Goal: Transaction & Acquisition: Purchase product/service

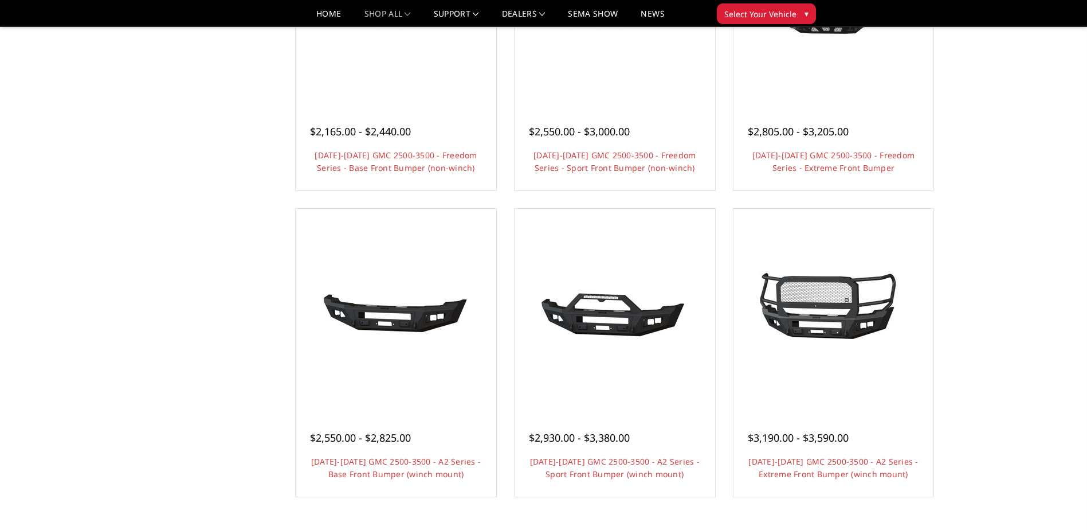
scroll to position [573, 0]
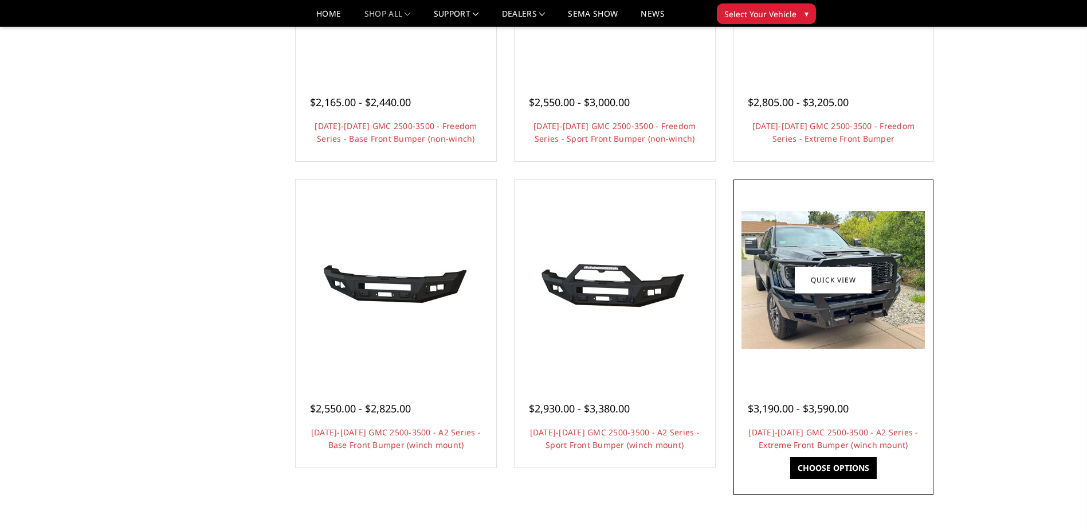
click at [757, 275] on img at bounding box center [833, 280] width 183 height 138
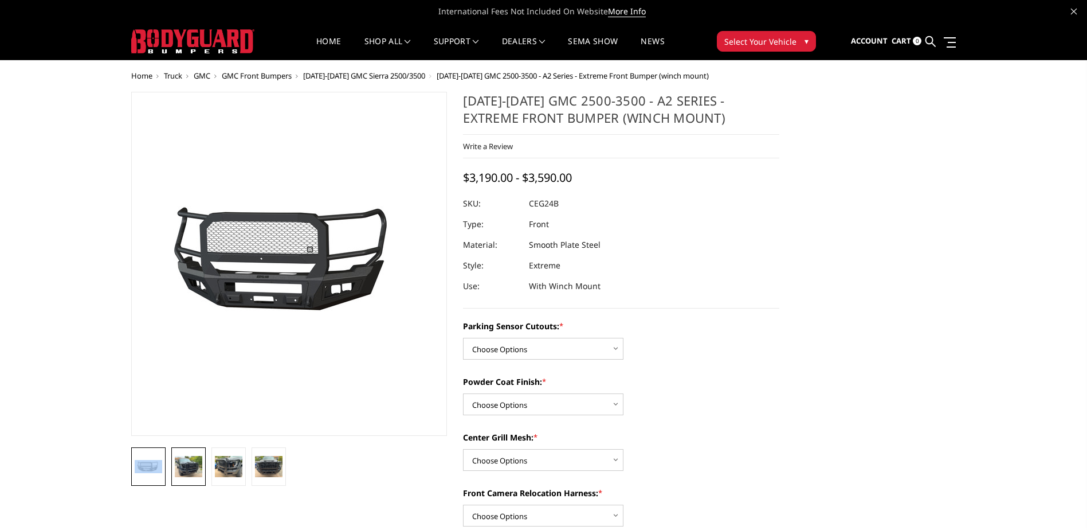
drag, startPoint x: 166, startPoint y: 449, endPoint x: 184, endPoint y: 467, distance: 24.7
click at [168, 452] on ul at bounding box center [289, 466] width 322 height 38
click at [192, 472] on img at bounding box center [189, 466] width 28 height 21
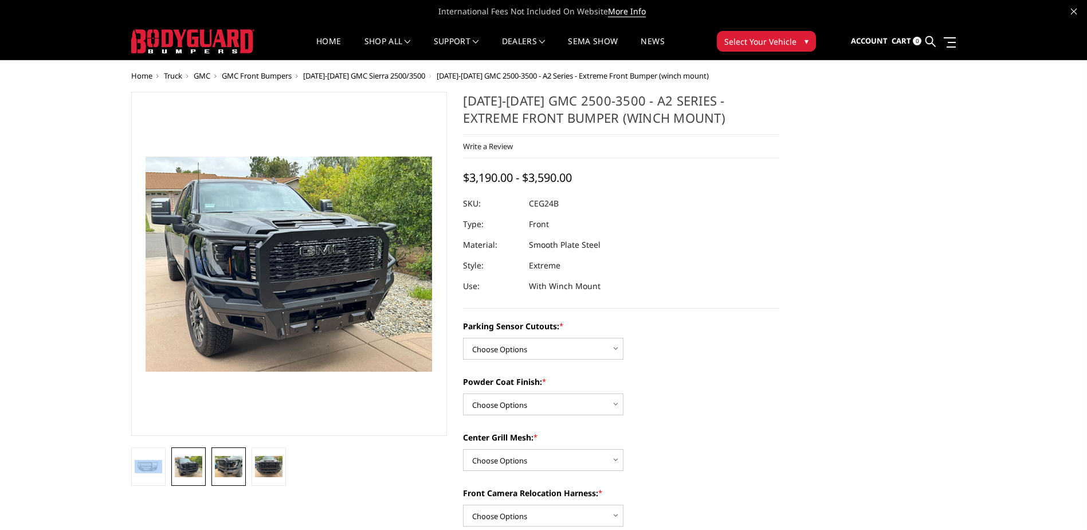
click at [228, 460] on img at bounding box center [229, 466] width 28 height 21
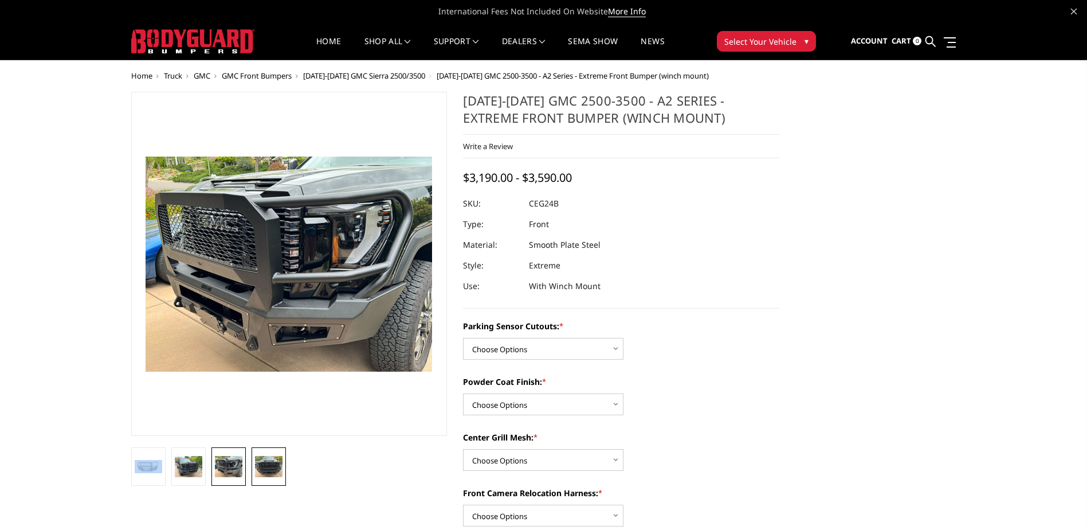
click at [265, 462] on img at bounding box center [269, 466] width 28 height 21
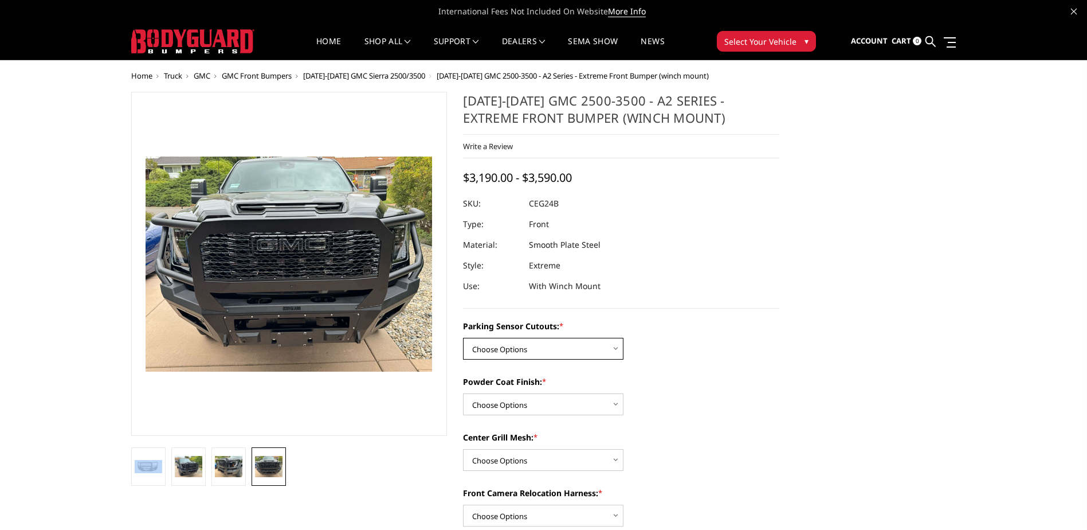
click at [567, 356] on select "Choose Options No - Without Parking Sensor Cutouts Yes - With Parking Sensor Cu…" at bounding box center [543, 349] width 160 height 22
select select "2143"
click at [463, 338] on select "Choose Options No - Without Parking Sensor Cutouts Yes - With Parking Sensor Cu…" at bounding box center [543, 349] width 160 height 22
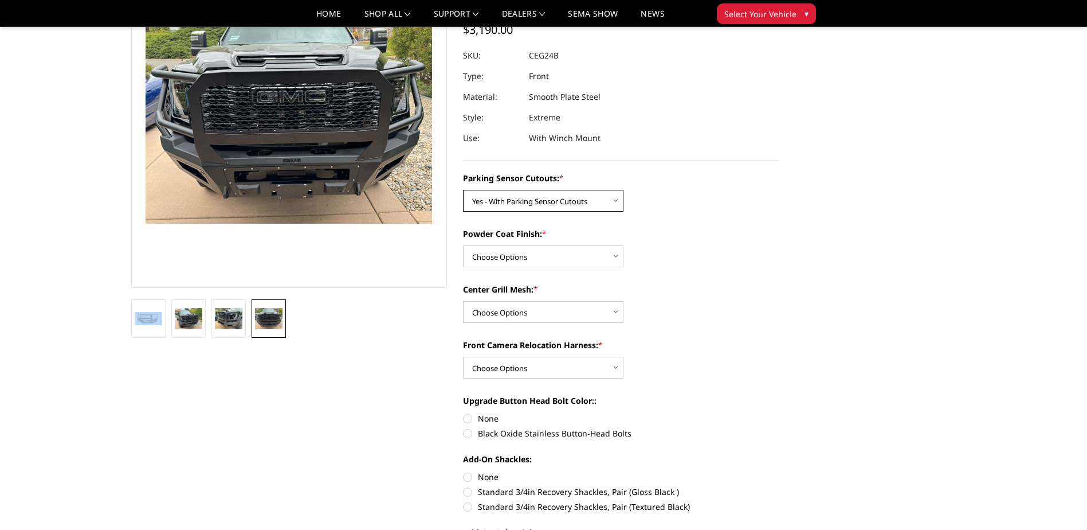
scroll to position [115, 0]
click at [577, 258] on select "Choose Options Bare Metal Textured Black Powder Coat" at bounding box center [543, 256] width 160 height 22
select select "2145"
click at [463, 245] on select "Choose Options Bare Metal Textured Black Powder Coat" at bounding box center [543, 256] width 160 height 22
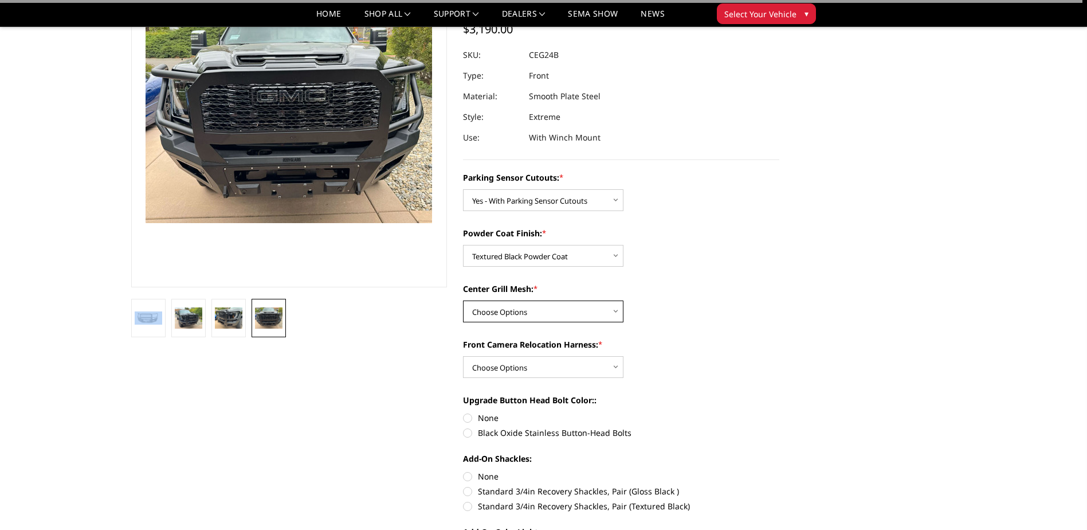
click at [550, 311] on select "Choose Options WITH Center Grill Mesh WITHOUT Center Grill Mesh" at bounding box center [543, 311] width 160 height 22
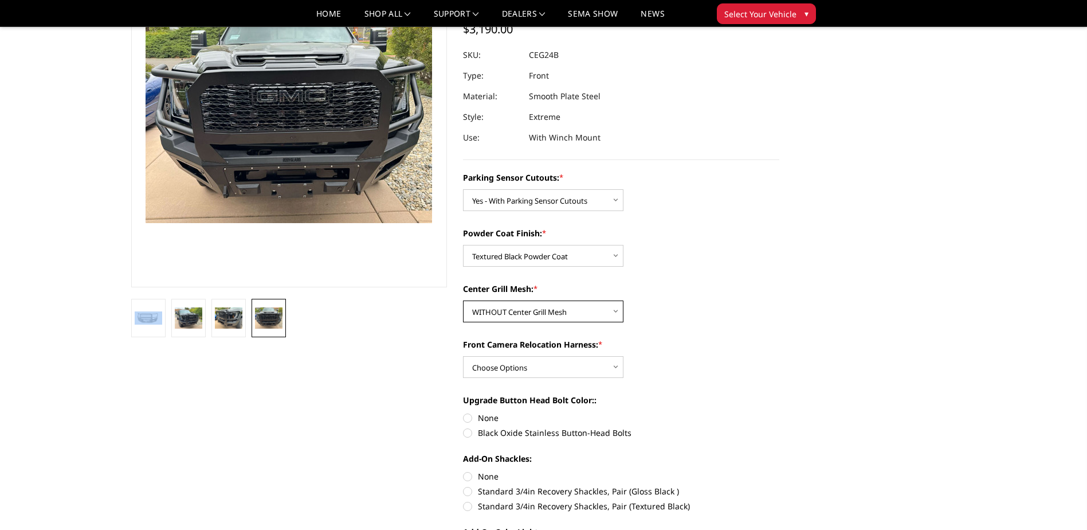
click at [463, 300] on select "Choose Options WITH Center Grill Mesh WITHOUT Center Grill Mesh" at bounding box center [543, 311] width 160 height 22
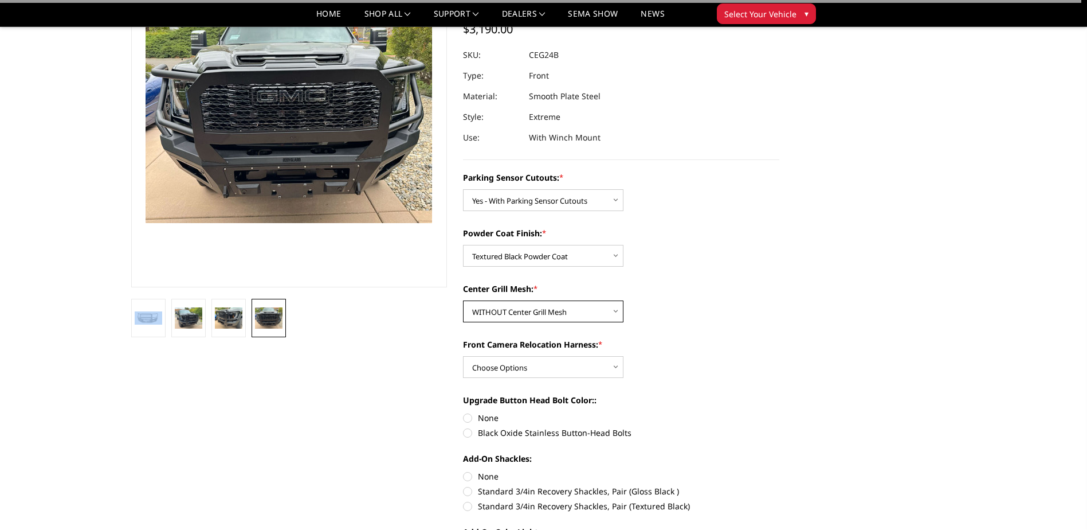
click at [538, 305] on select "Choose Options WITH Center Grill Mesh WITHOUT Center Grill Mesh" at bounding box center [543, 311] width 160 height 22
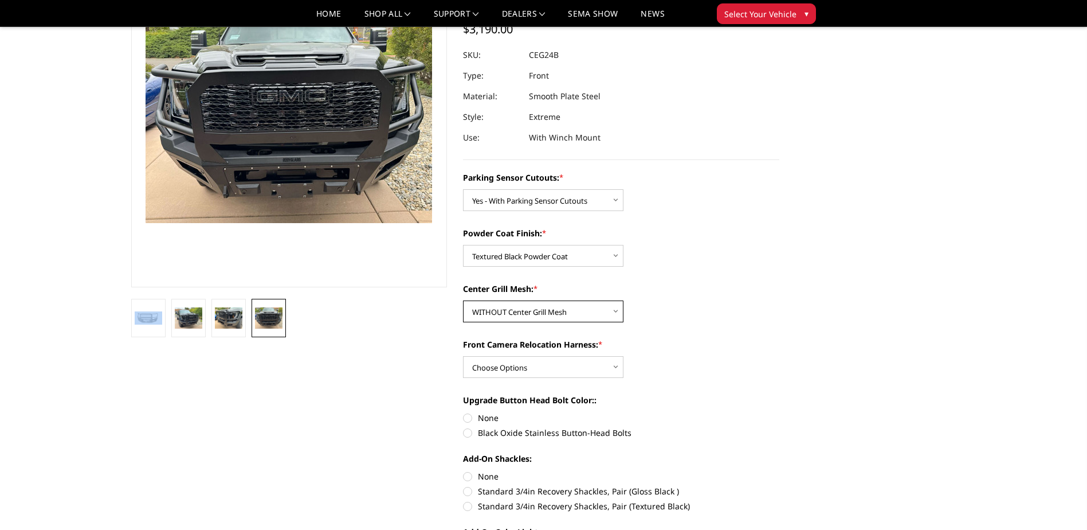
select select "2146"
click at [463, 300] on select "Choose Options WITH Center Grill Mesh WITHOUT Center Grill Mesh" at bounding box center [543, 311] width 160 height 22
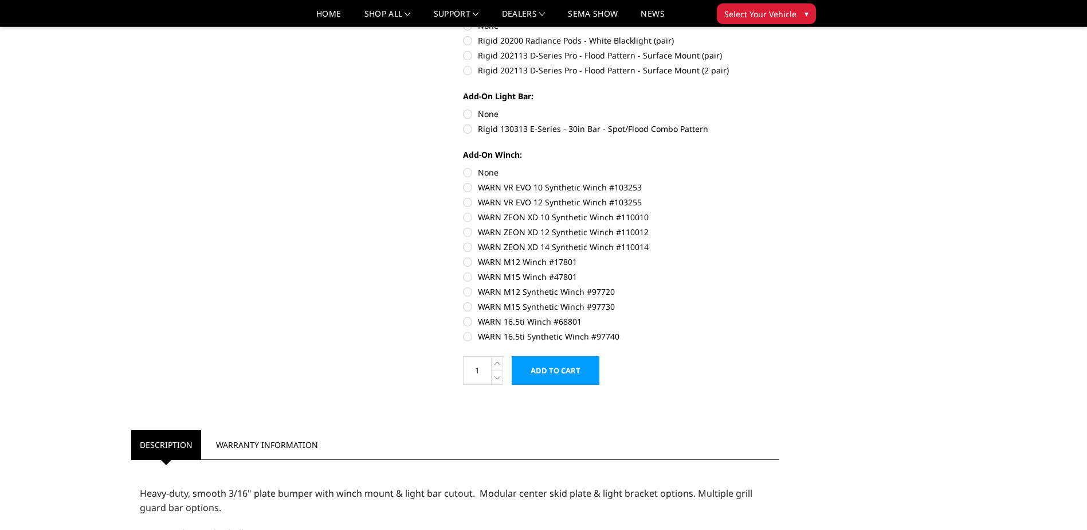
scroll to position [0, 0]
